Goal: Navigation & Orientation: Find specific page/section

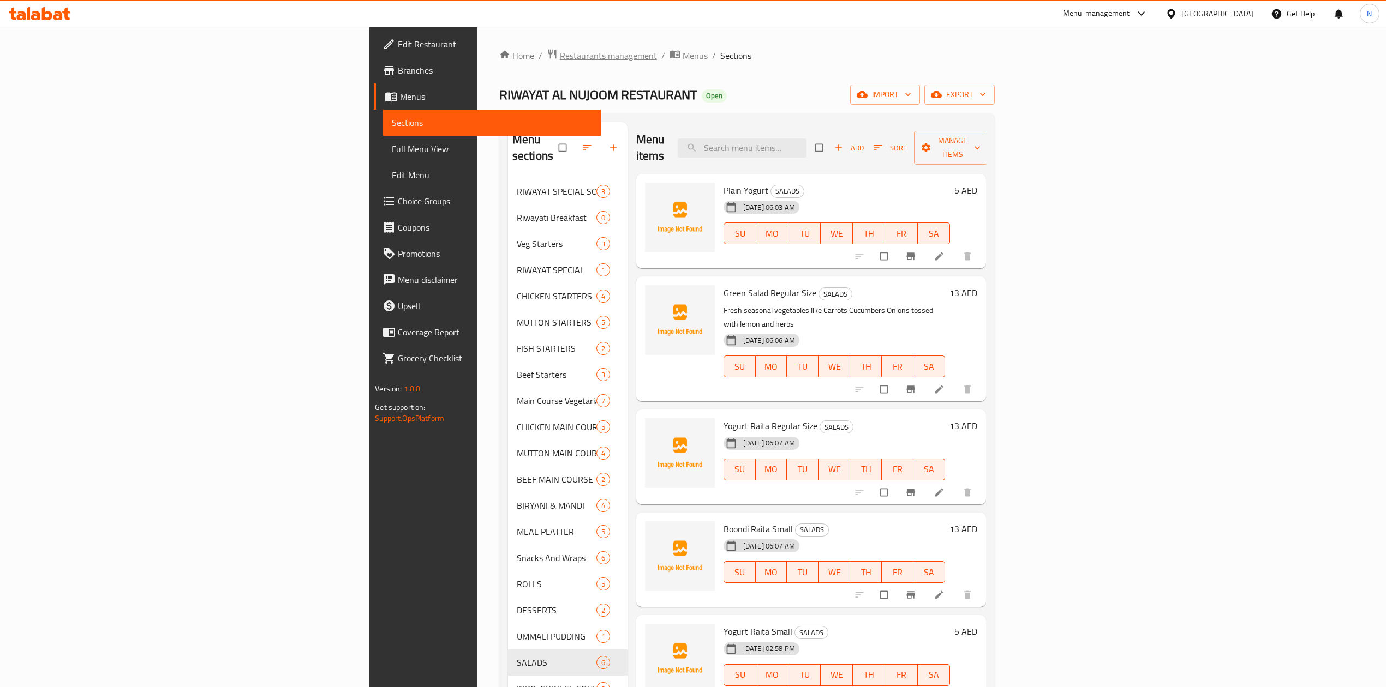
click at [560, 53] on span "Restaurants management" at bounding box center [608, 55] width 97 height 13
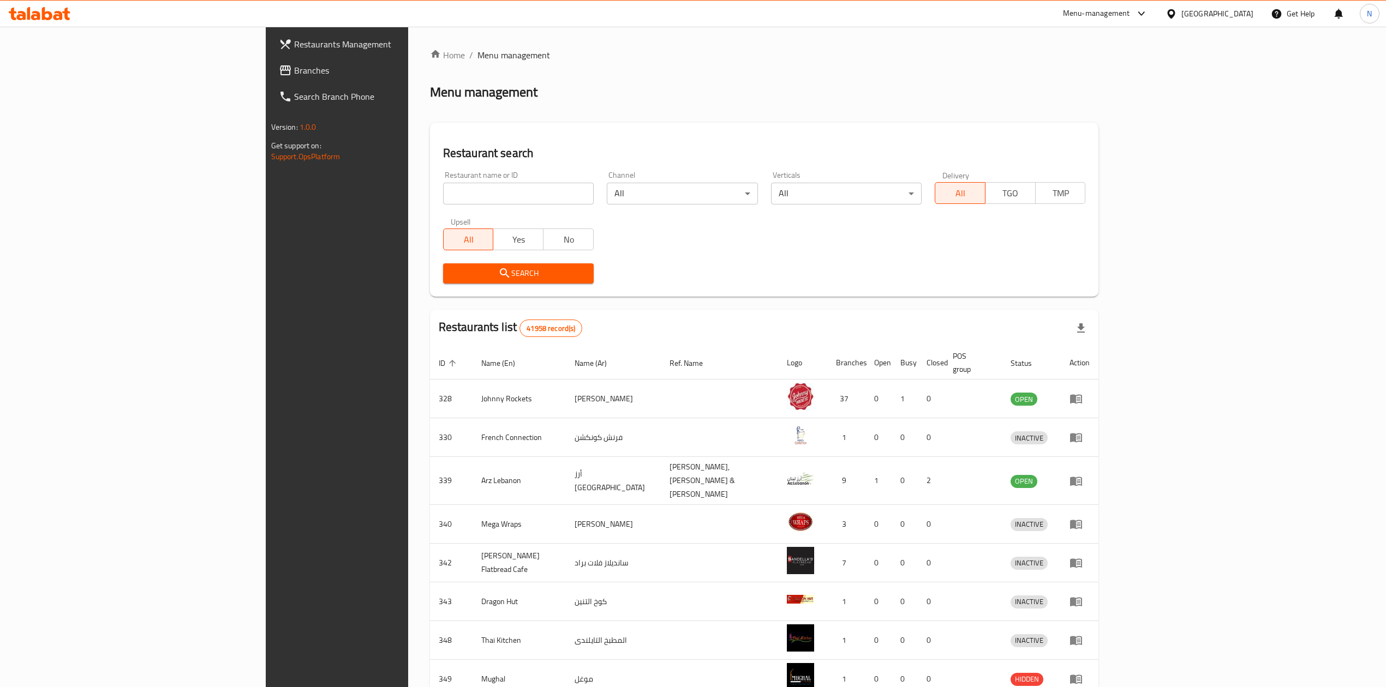
click at [294, 74] on span "Branches" at bounding box center [391, 70] width 194 height 13
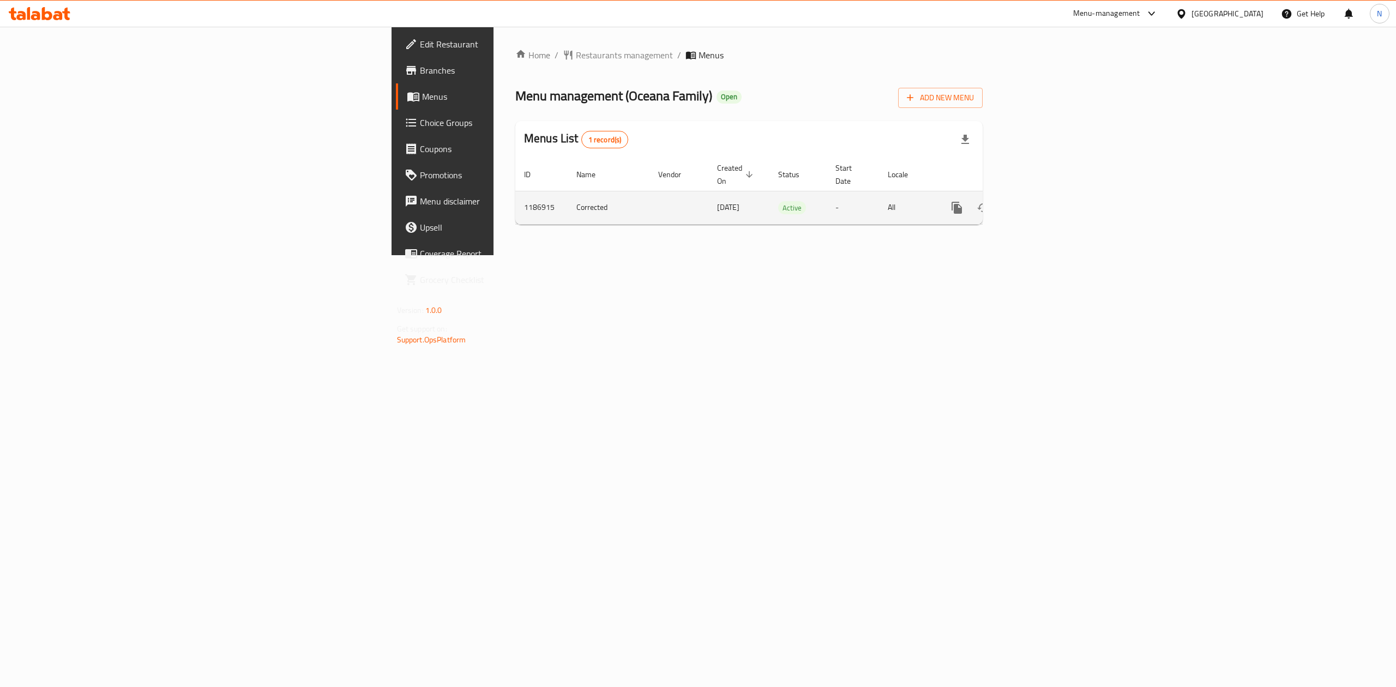
click at [1041, 203] on icon "enhanced table" at bounding box center [1036, 208] width 10 height 10
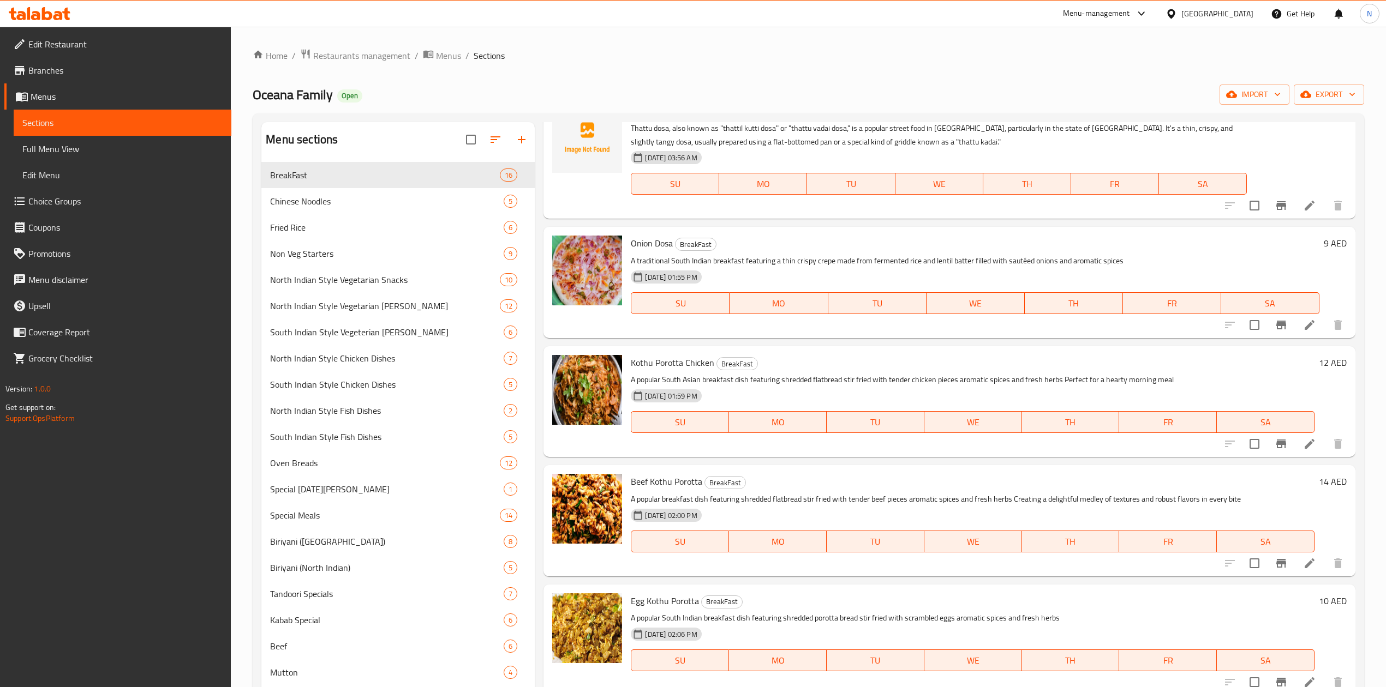
scroll to position [1198, 0]
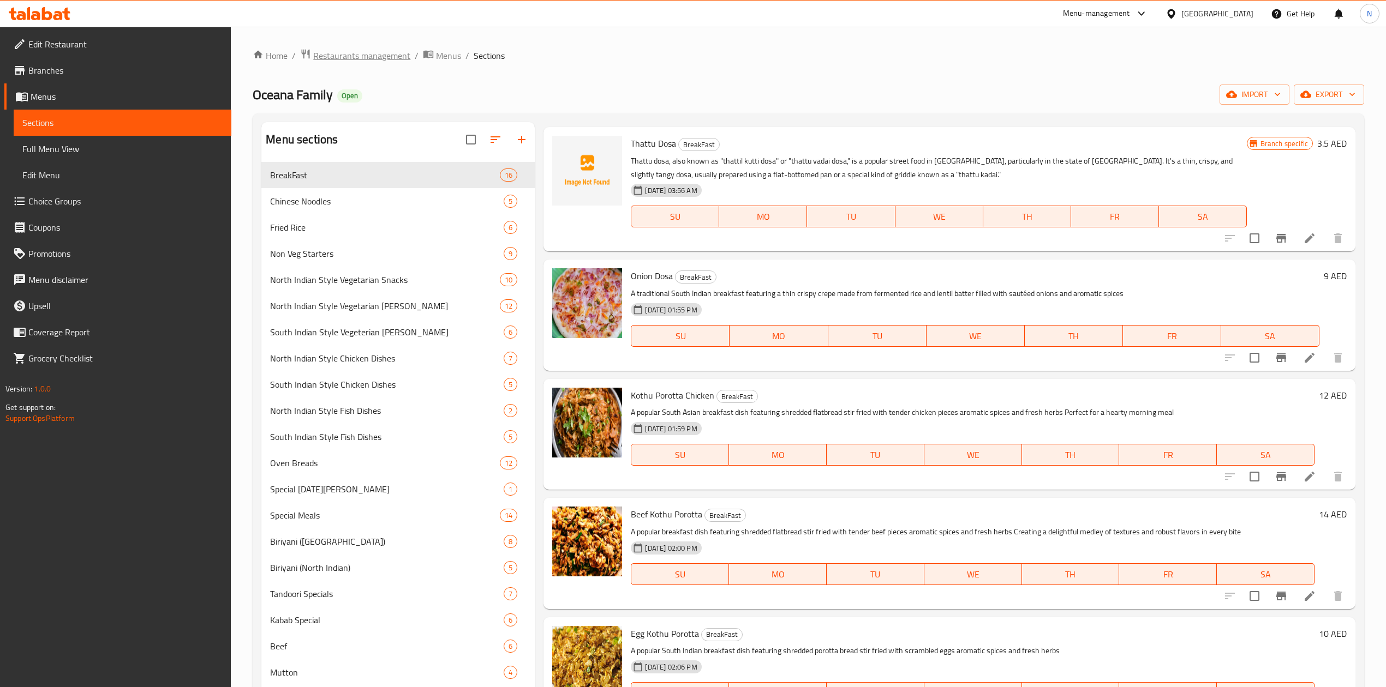
click at [351, 57] on span "Restaurants management" at bounding box center [361, 55] width 97 height 13
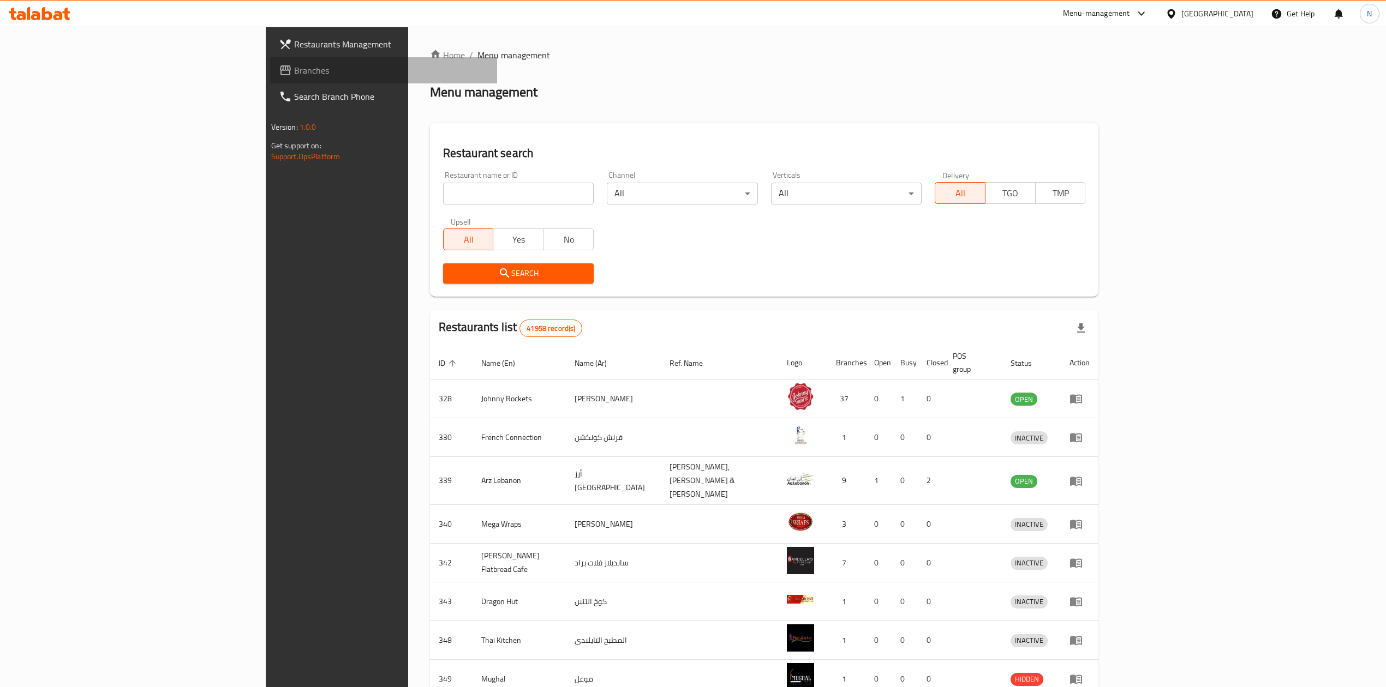
click at [294, 70] on span "Branches" at bounding box center [391, 70] width 194 height 13
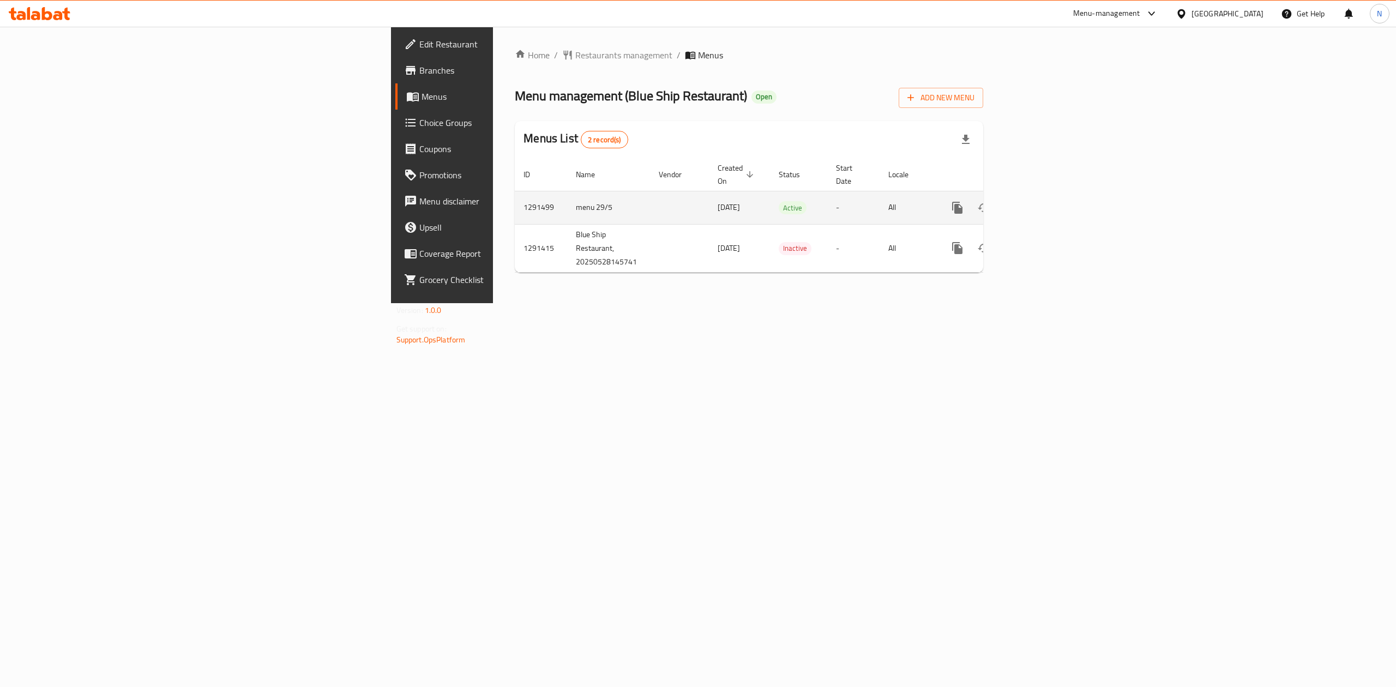
click at [1050, 197] on link "enhanced table" at bounding box center [1036, 208] width 26 height 26
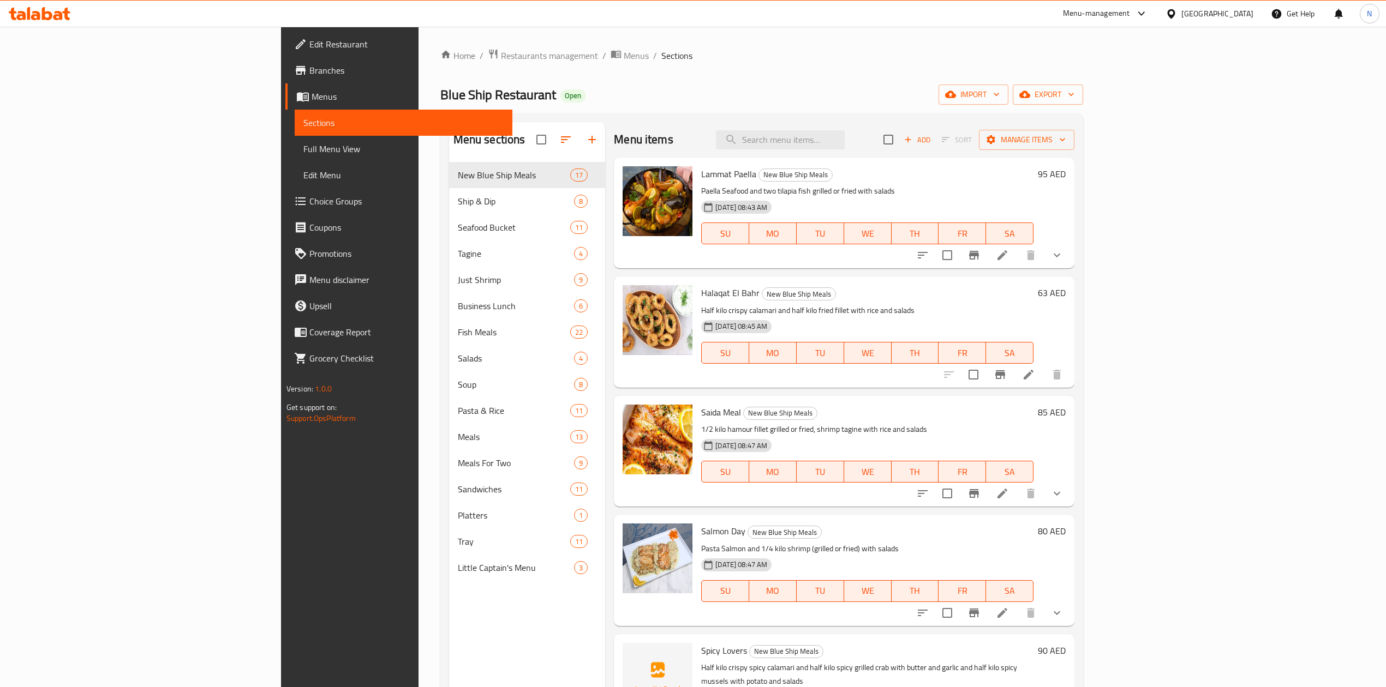
click at [303, 154] on span "Full Menu View" at bounding box center [403, 148] width 200 height 13
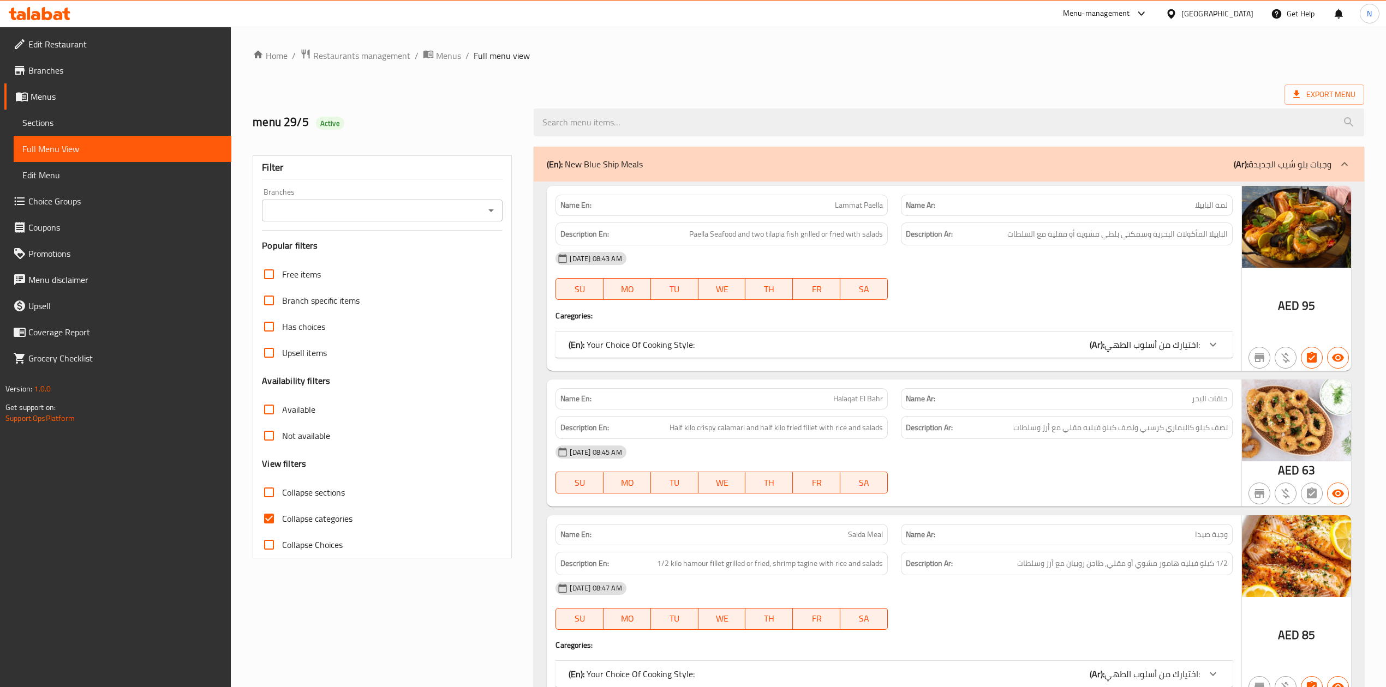
click at [273, 498] on input "Collapse sections" at bounding box center [269, 492] width 26 height 26
checkbox input "true"
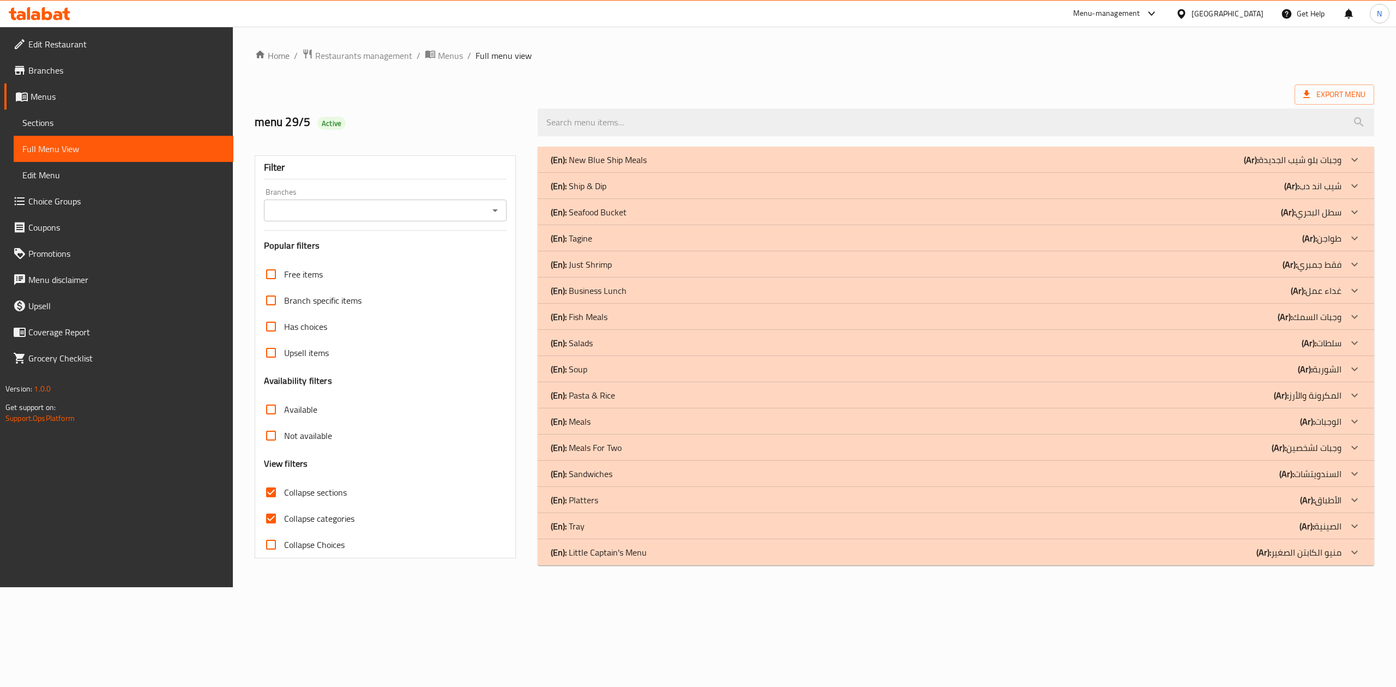
click at [629, 291] on div "(En): Business Lunch (Ar): غداء عمل" at bounding box center [946, 290] width 791 height 13
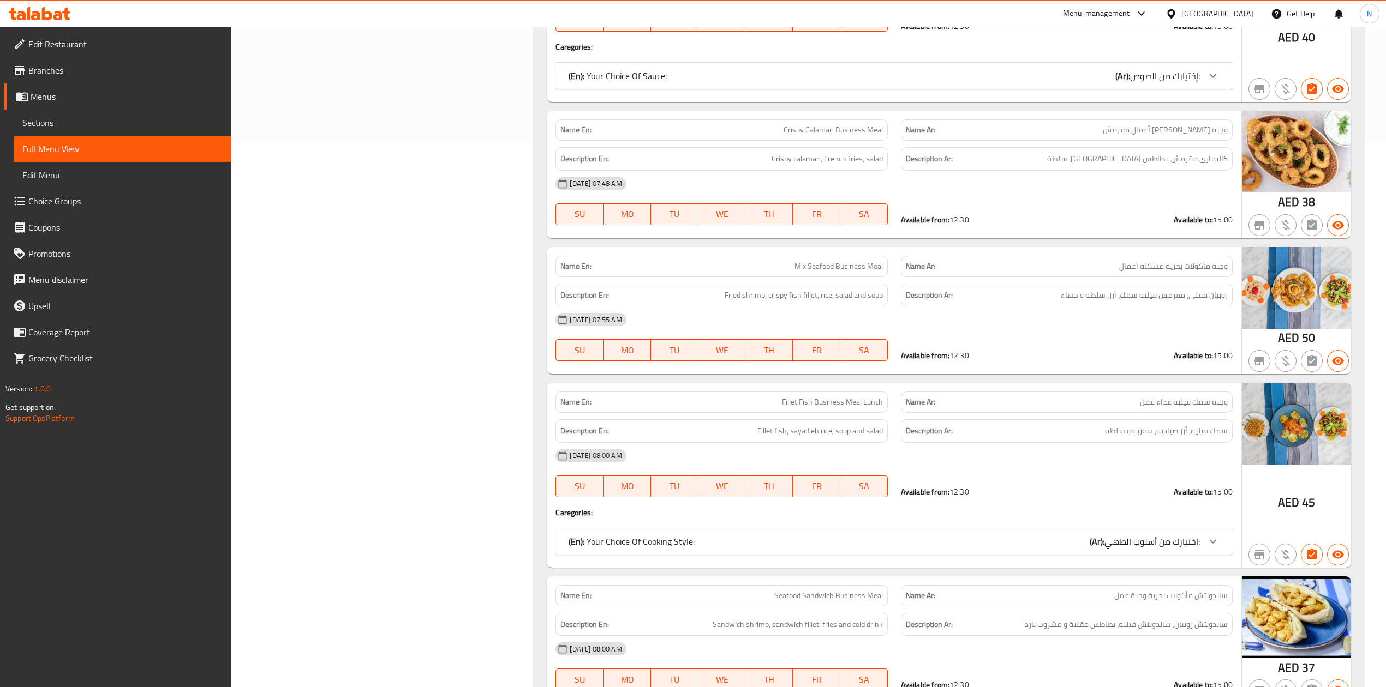
scroll to position [880, 0]
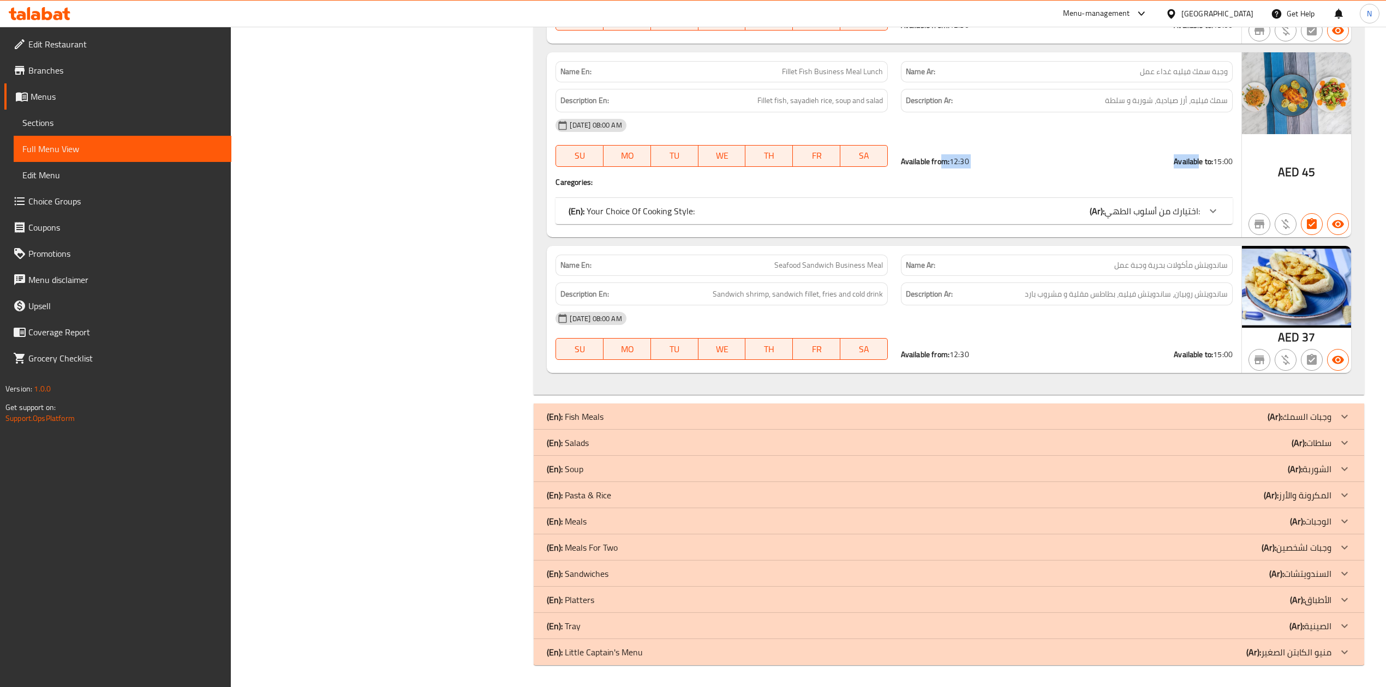
drag, startPoint x: 1002, startPoint y: 162, endPoint x: 1196, endPoint y: 162, distance: 194.7
click at [1196, 162] on div "Available from: 12:30 Available to: 15:00" at bounding box center [1067, 161] width 332 height 11
click at [1236, 163] on div "Available from: 12:30 Available to: 15:00" at bounding box center [1066, 161] width 345 height 24
drag, startPoint x: 1236, startPoint y: 163, endPoint x: 1165, endPoint y: 159, distance: 71.0
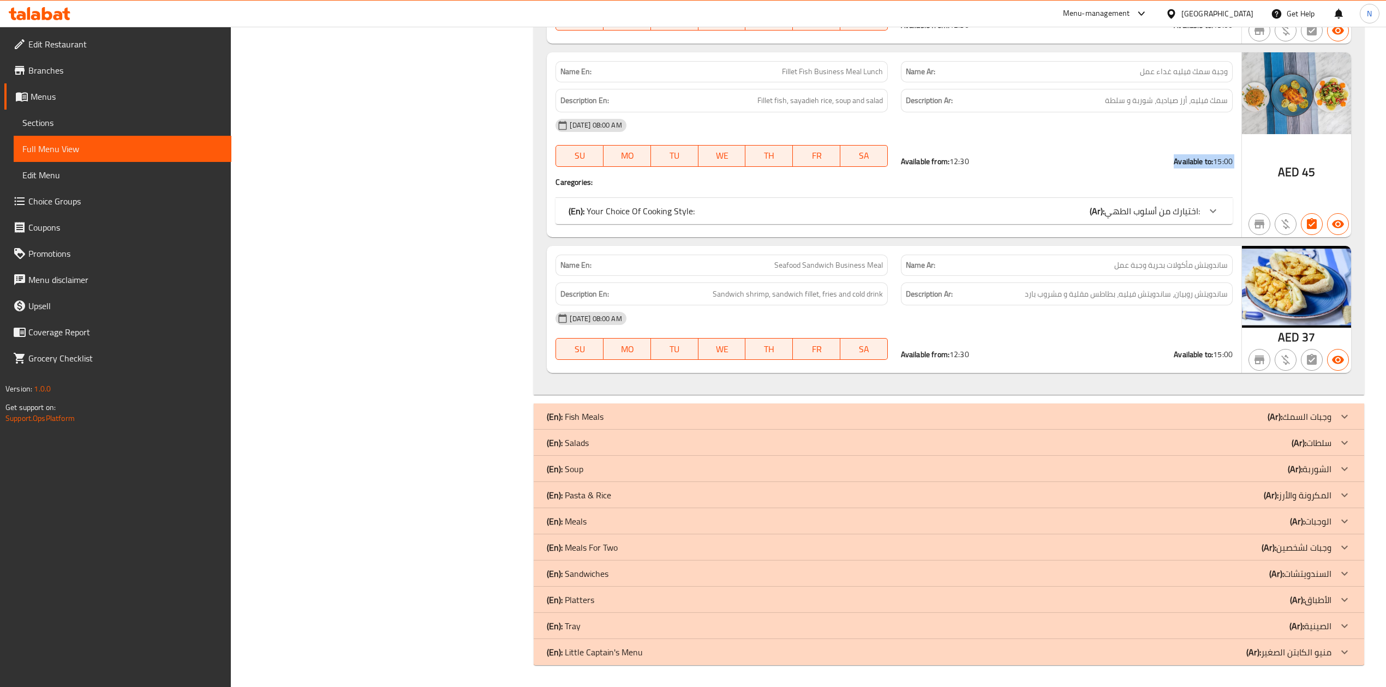
click at [1202, 159] on div "Available from: 12:30 Available to: 15:00" at bounding box center [1066, 161] width 345 height 24
click at [1115, 159] on div "Available from: 12:30 Available to: 15:00" at bounding box center [1067, 161] width 332 height 11
click at [1061, 292] on span "ساندويتش روبيان، ساندويتش فيليه، بطاطس مقلية و مشروب بارد" at bounding box center [1125, 294] width 203 height 14
click at [1124, 330] on div "25-09-2025 08:00 AM" at bounding box center [893, 318] width 689 height 26
click at [1207, 17] on div "[GEOGRAPHIC_DATA]" at bounding box center [1217, 14] width 72 height 12
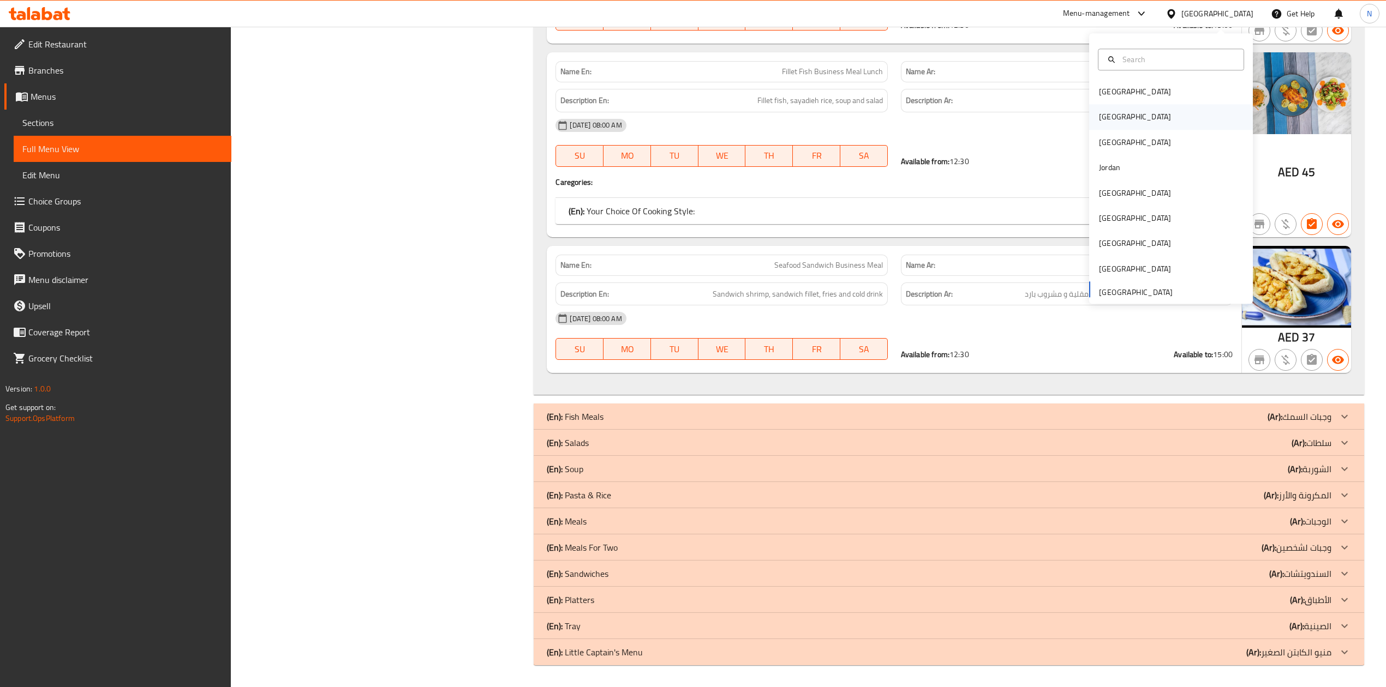
click at [1114, 117] on div "Egypt" at bounding box center [1134, 117] width 89 height 25
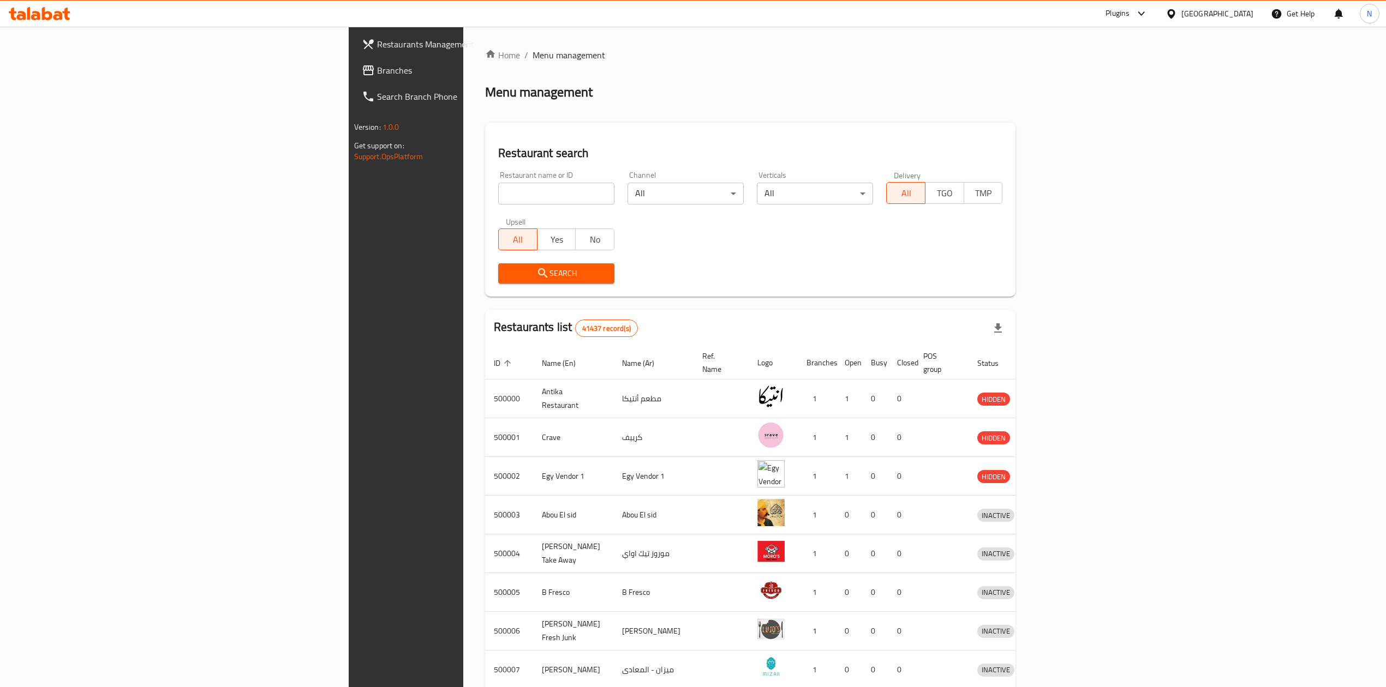
click at [353, 61] on link "Branches" at bounding box center [466, 70] width 227 height 26
